Goal: Task Accomplishment & Management: Use online tool/utility

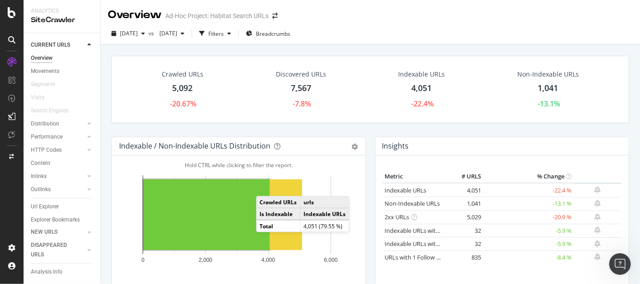
scroll to position [16, 0]
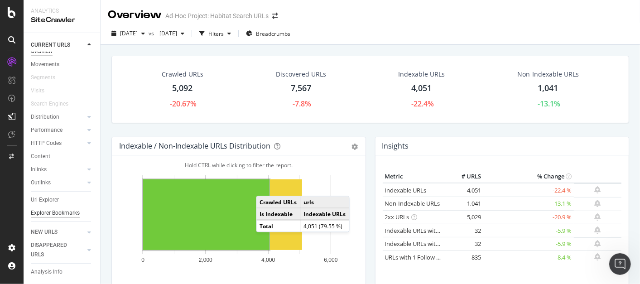
click at [46, 208] on div "Explorer Bookmarks" at bounding box center [55, 213] width 49 height 10
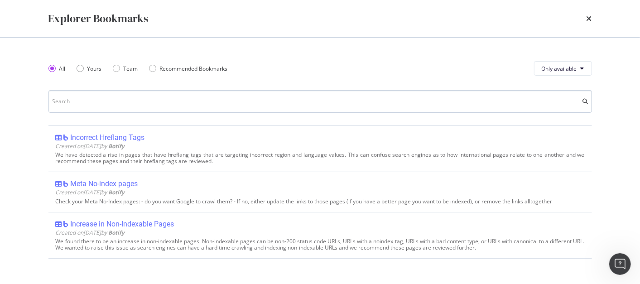
click at [112, 100] on input "modal" at bounding box center [320, 101] width 544 height 23
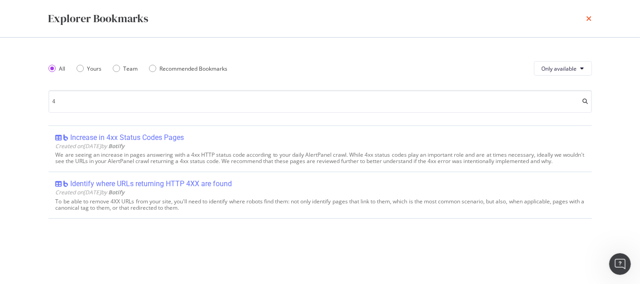
type input "4"
click at [591, 20] on icon "times" at bounding box center [589, 18] width 5 height 7
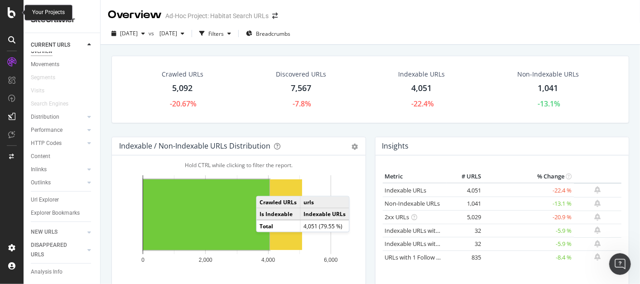
click at [11, 11] on icon at bounding box center [12, 12] width 8 height 11
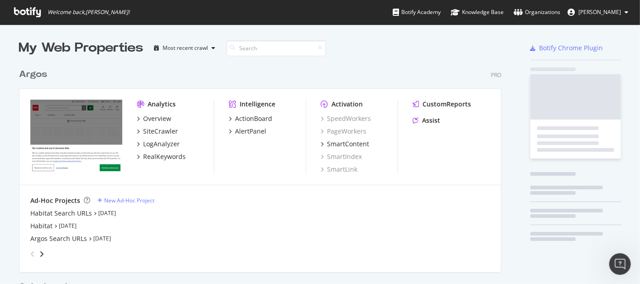
scroll to position [276, 625]
click at [101, 212] on link "[DATE]" at bounding box center [107, 213] width 18 height 8
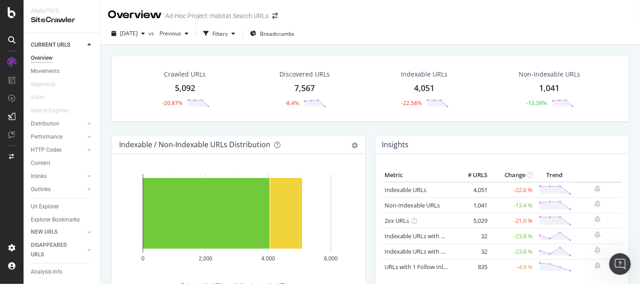
scroll to position [16, 0]
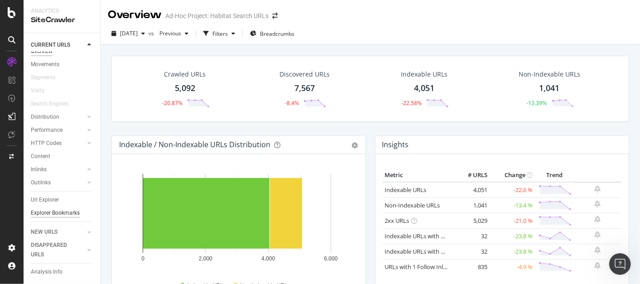
click at [43, 214] on div "Explorer Bookmarks" at bounding box center [55, 213] width 49 height 10
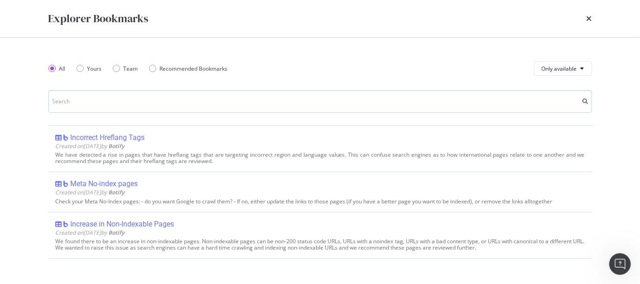
click at [159, 101] on input "modal" at bounding box center [320, 101] width 544 height 23
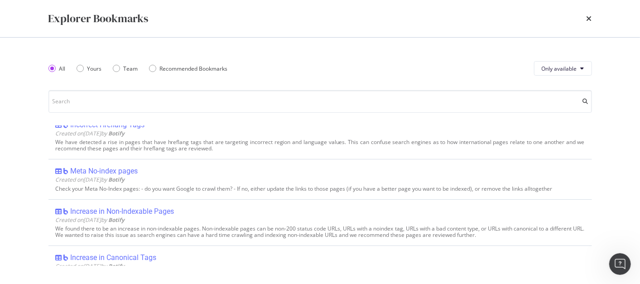
scroll to position [0, 0]
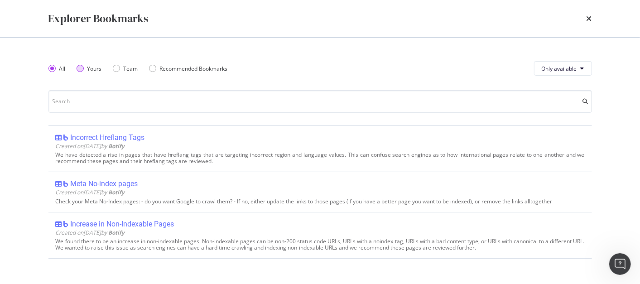
click at [86, 67] on div "Yours" at bounding box center [89, 69] width 25 height 8
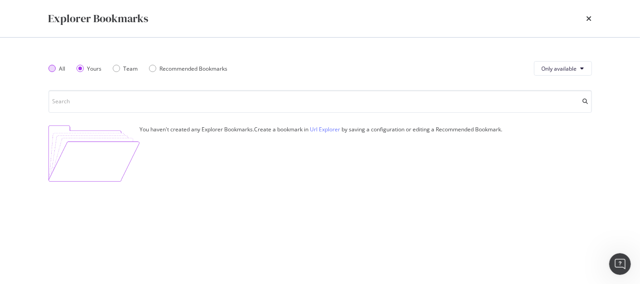
click at [50, 68] on div "All" at bounding box center [51, 68] width 7 height 7
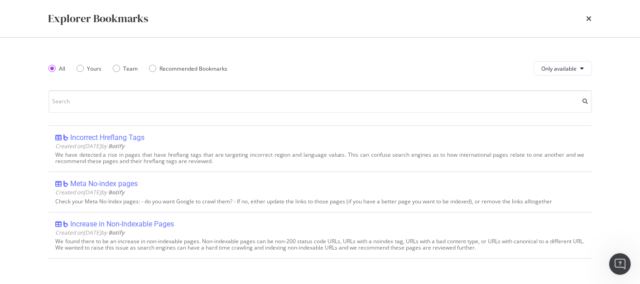
click at [110, 70] on div "All Yours Team Recommended Bookmarks" at bounding box center [143, 68] width 190 height 25
click at [121, 67] on div "Team" at bounding box center [125, 69] width 25 height 8
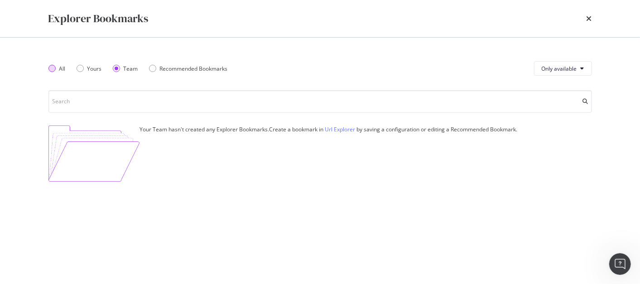
click at [53, 69] on div "All" at bounding box center [51, 68] width 7 height 7
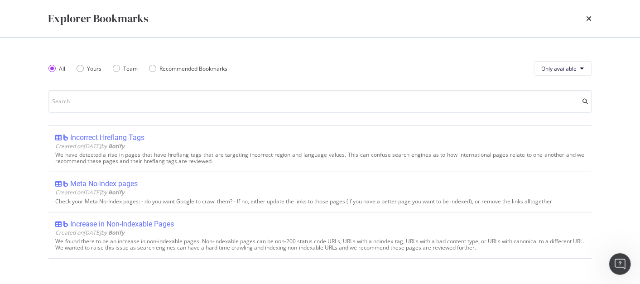
click at [586, 17] on div "Explorer Bookmarks" at bounding box center [320, 18] width 544 height 15
click at [588, 18] on icon "times" at bounding box center [589, 18] width 5 height 7
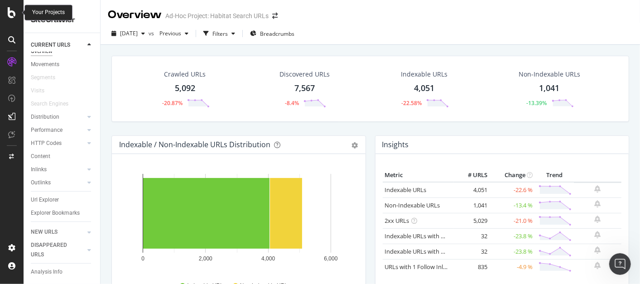
click at [10, 10] on icon at bounding box center [12, 12] width 8 height 11
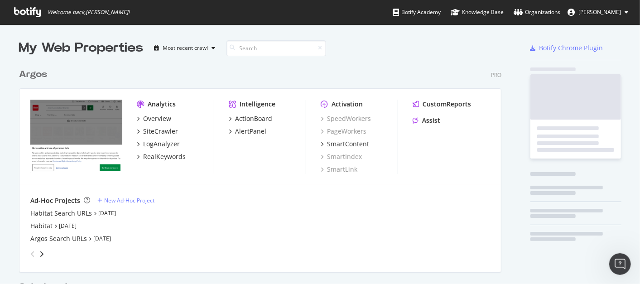
scroll to position [276, 625]
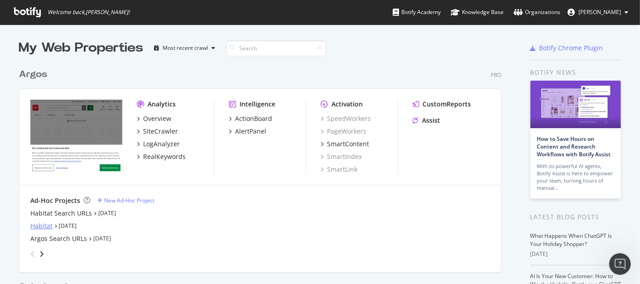
click at [40, 224] on div "Habitat" at bounding box center [41, 226] width 22 height 9
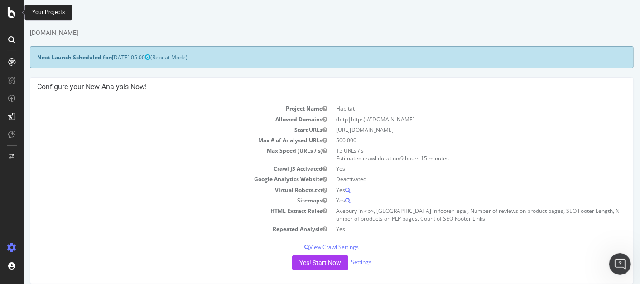
click at [14, 12] on icon at bounding box center [12, 12] width 8 height 11
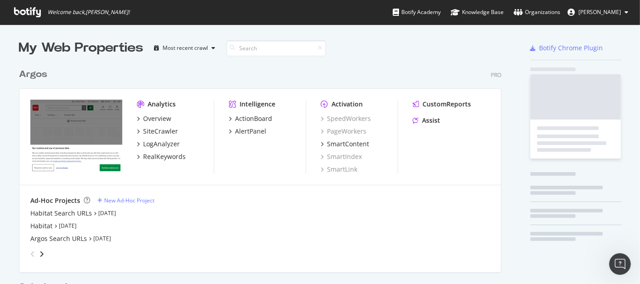
scroll to position [276, 625]
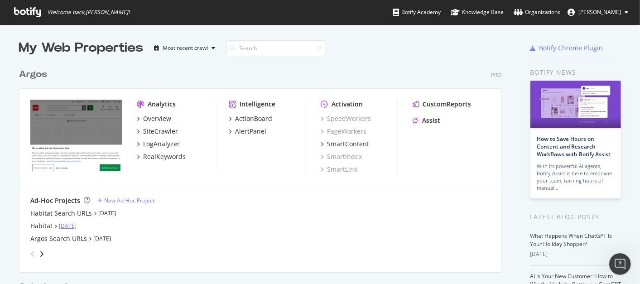
click at [68, 225] on link "[DATE]" at bounding box center [68, 226] width 18 height 8
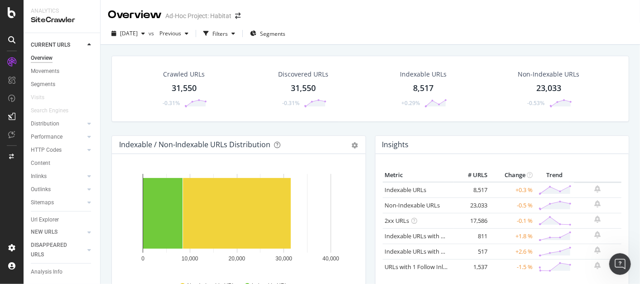
scroll to position [29, 0]
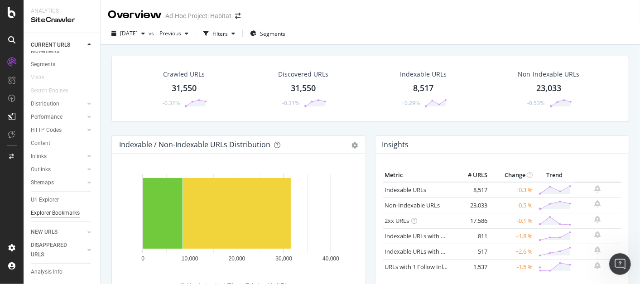
click at [48, 208] on div "Explorer Bookmarks" at bounding box center [55, 213] width 49 height 10
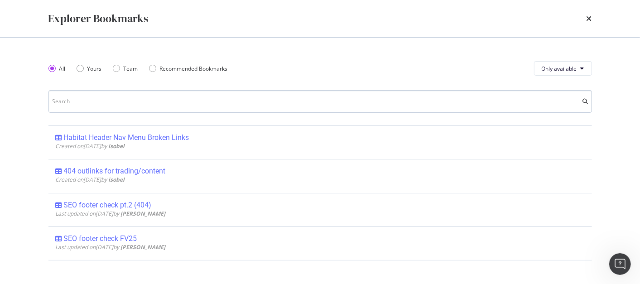
click at [158, 108] on input "modal" at bounding box center [320, 101] width 544 height 23
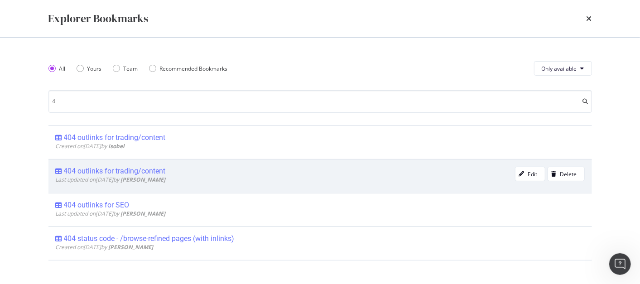
type input "4"
click at [144, 172] on div "404 outlinks for trading/content" at bounding box center [115, 171] width 102 height 9
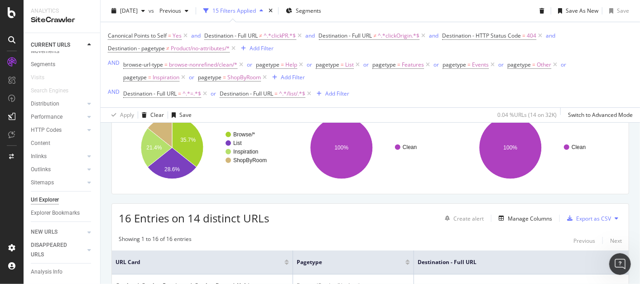
scroll to position [162, 0]
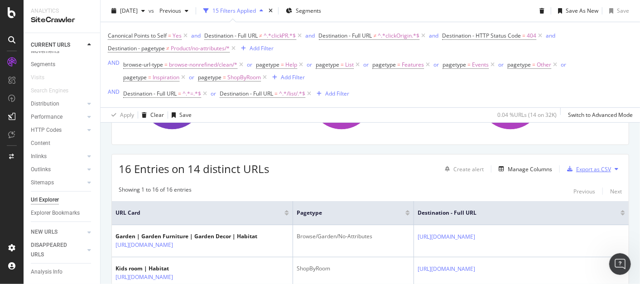
click at [595, 166] on div "Export as CSV" at bounding box center [593, 169] width 35 height 8
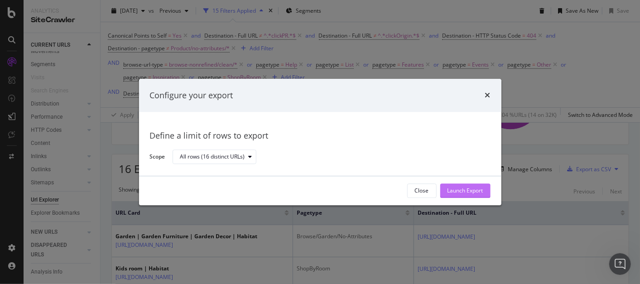
click at [461, 190] on div "Launch Export" at bounding box center [466, 191] width 36 height 8
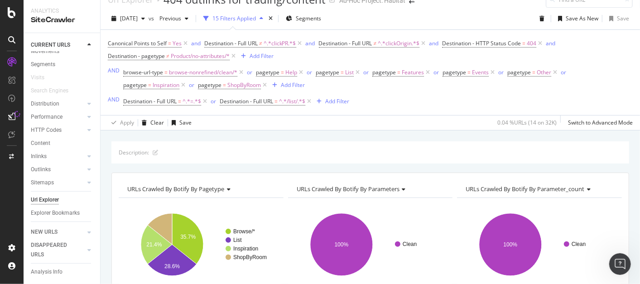
scroll to position [0, 0]
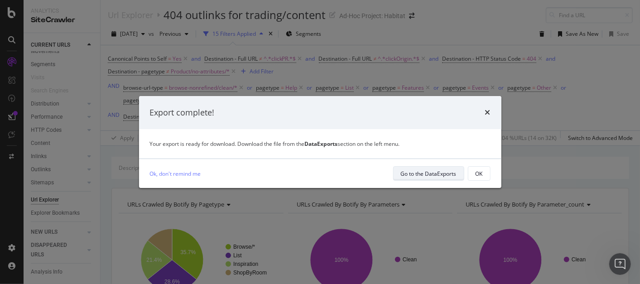
click at [449, 172] on div "Go to the DataExports" at bounding box center [429, 174] width 56 height 8
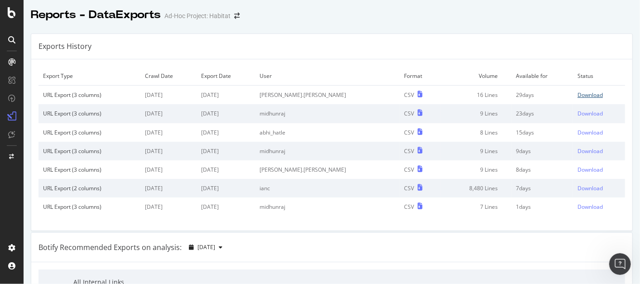
click at [580, 96] on div "Download" at bounding box center [590, 95] width 25 height 8
click at [15, 15] on icon at bounding box center [12, 12] width 8 height 11
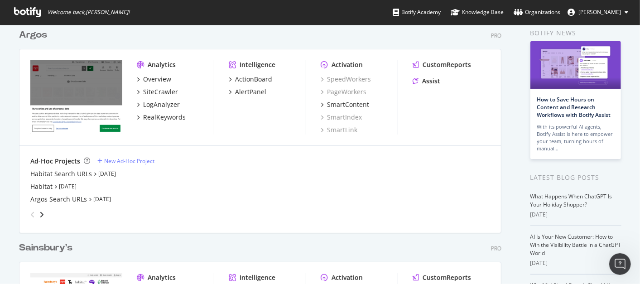
scroll to position [47, 0]
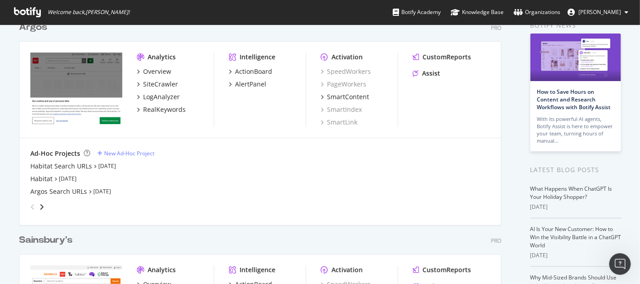
click at [19, 14] on icon at bounding box center [27, 12] width 27 height 10
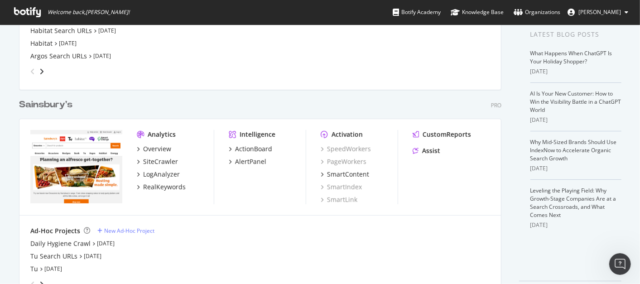
scroll to position [213, 0]
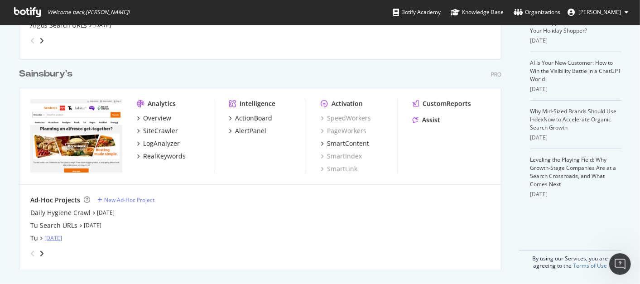
click at [53, 237] on link "[DATE]" at bounding box center [53, 238] width 18 height 8
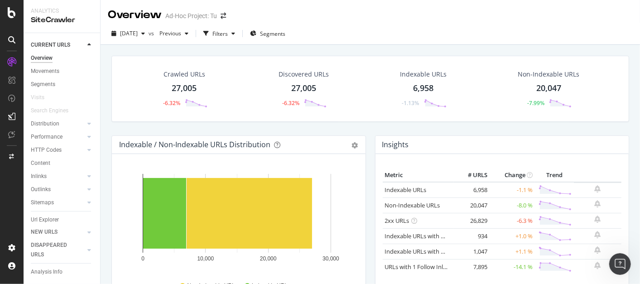
scroll to position [29, 0]
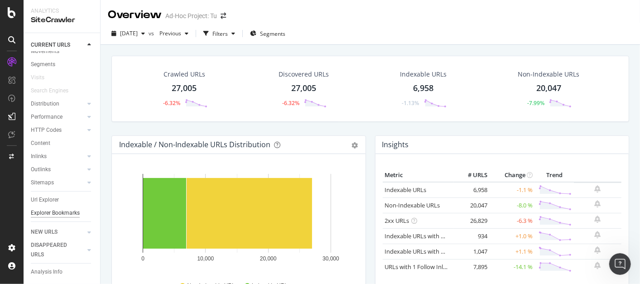
click at [50, 208] on div "Explorer Bookmarks" at bounding box center [55, 213] width 49 height 10
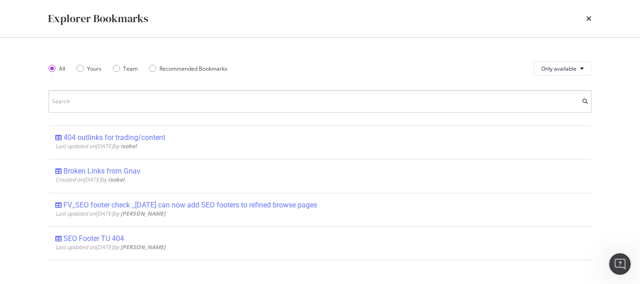
click at [156, 105] on input "modal" at bounding box center [320, 101] width 544 height 23
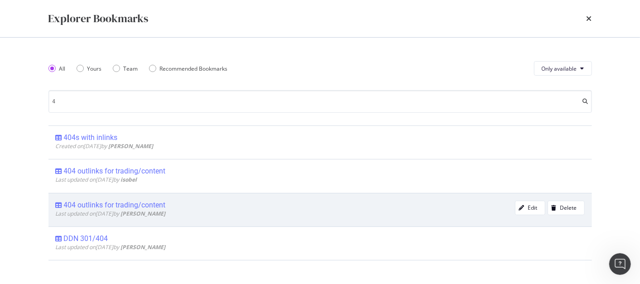
type input "4"
click at [164, 206] on div "404 outlinks for trading/content" at bounding box center [115, 205] width 102 height 9
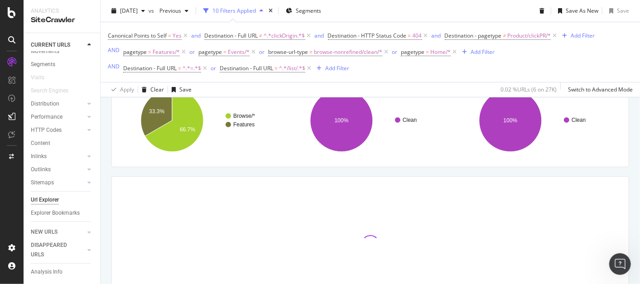
scroll to position [115, 0]
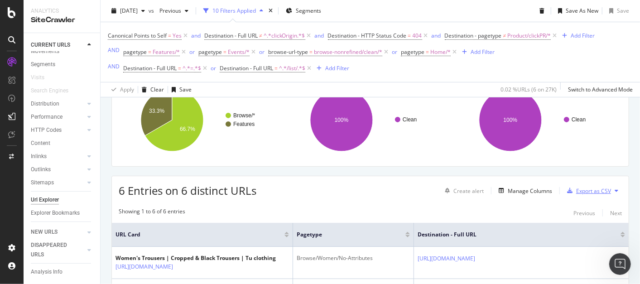
click at [598, 190] on div "Export as CSV" at bounding box center [593, 191] width 35 height 8
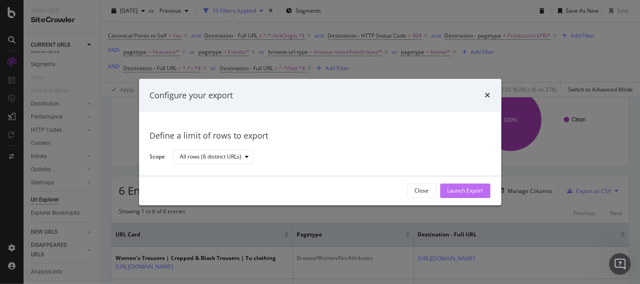
click at [459, 191] on div "Launch Export" at bounding box center [466, 191] width 36 height 8
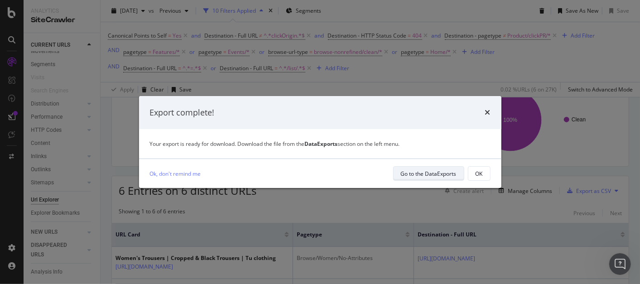
click at [448, 177] on div "Go to the DataExports" at bounding box center [429, 174] width 56 height 8
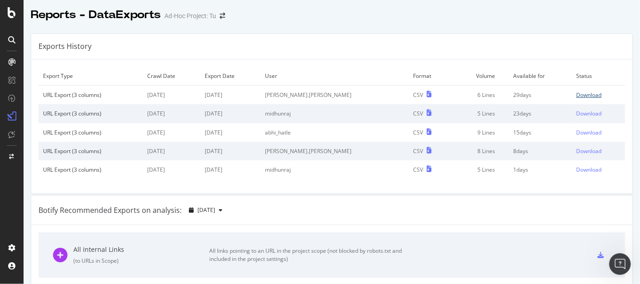
click at [576, 94] on div "Download" at bounding box center [588, 95] width 25 height 8
click at [10, 14] on icon at bounding box center [12, 12] width 8 height 11
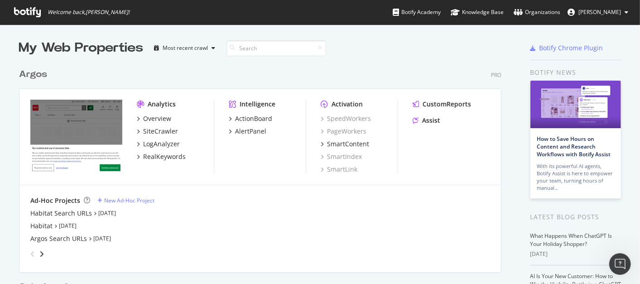
scroll to position [213, 0]
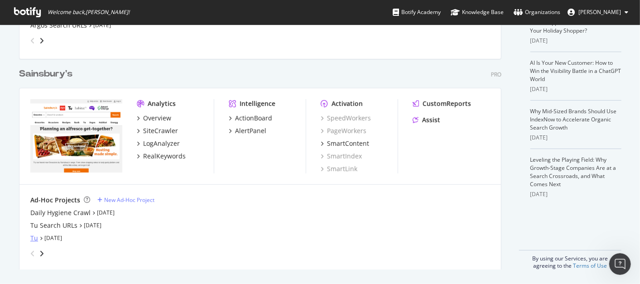
click at [30, 236] on div "Tu" at bounding box center [34, 238] width 8 height 9
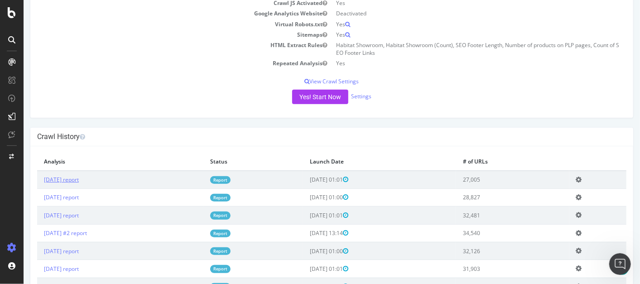
scroll to position [169, 0]
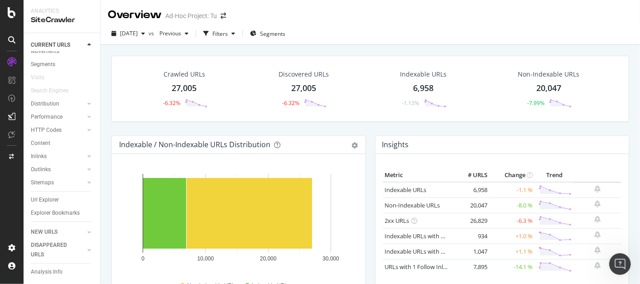
scroll to position [29, 0]
click at [36, 210] on div "Explorer Bookmarks" at bounding box center [55, 213] width 49 height 10
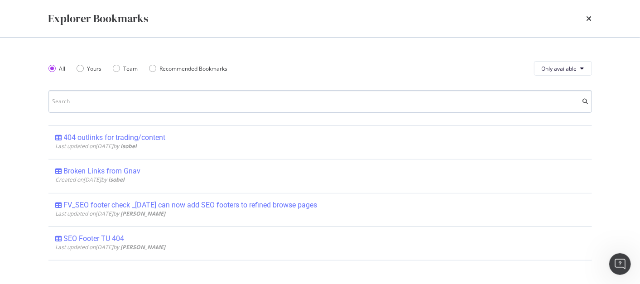
click at [138, 106] on input "modal" at bounding box center [320, 101] width 544 height 23
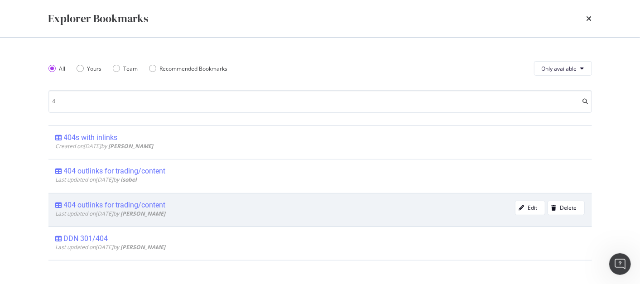
type input "4"
click at [141, 208] on div "404 outlinks for trading/content" at bounding box center [115, 205] width 102 height 9
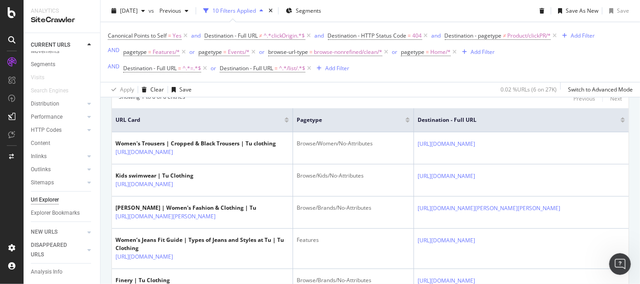
scroll to position [231, 0]
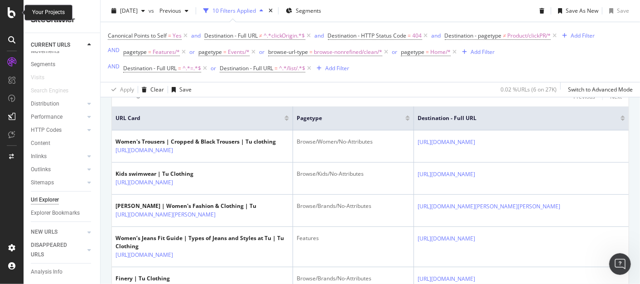
click at [2, 13] on div at bounding box center [12, 12] width 22 height 11
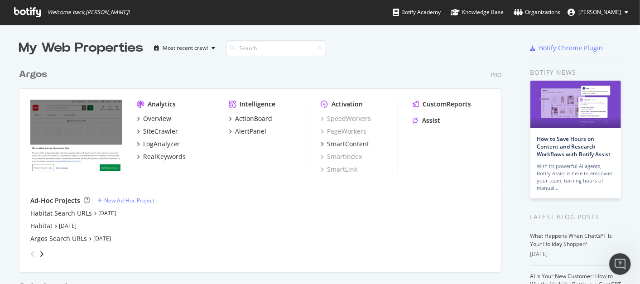
scroll to position [276, 625]
click at [8, 13] on span "Welcome back, [PERSON_NAME] !" at bounding box center [72, 12] width 130 height 24
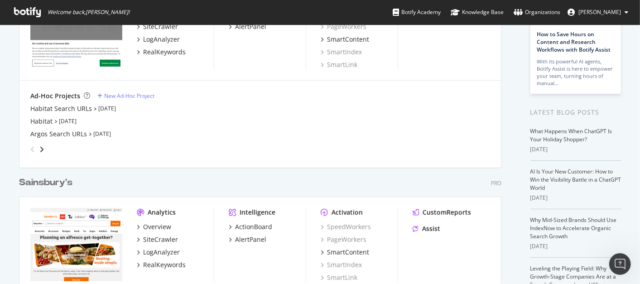
scroll to position [82, 0]
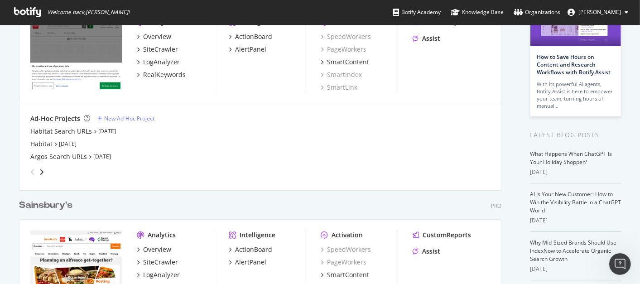
click at [511, 116] on div "My Web Properties Most recent crawl Argos Pro Analytics Overview SiteCrawler Lo…" at bounding box center [269, 179] width 501 height 444
click at [63, 130] on div "Habitat Search URLs" at bounding box center [61, 131] width 62 height 9
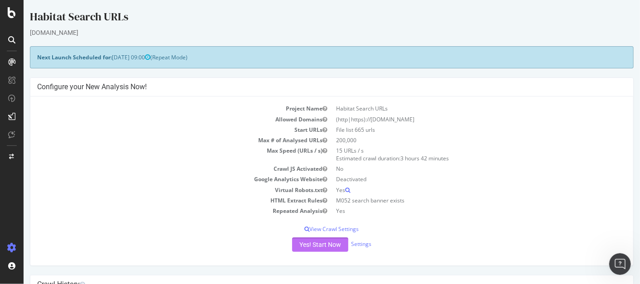
click at [327, 247] on button "Yes! Start Now" at bounding box center [320, 244] width 56 height 14
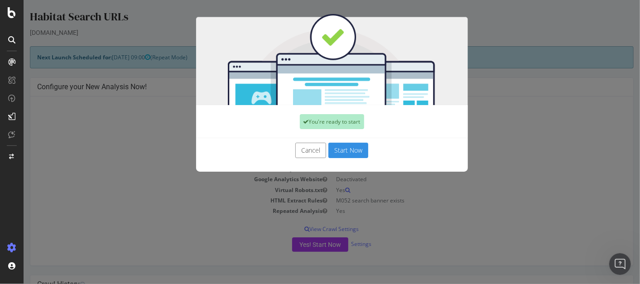
click at [346, 150] on button "Start Now" at bounding box center [348, 150] width 40 height 15
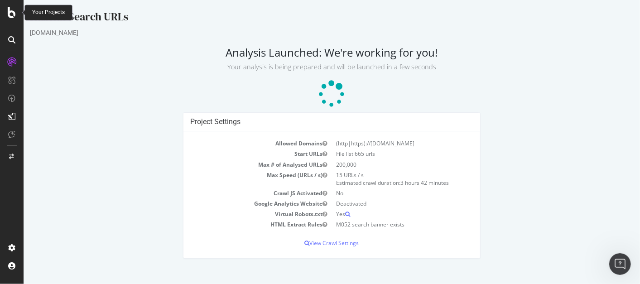
click at [13, 10] on icon at bounding box center [12, 12] width 8 height 11
